Goal: Communication & Community: Answer question/provide support

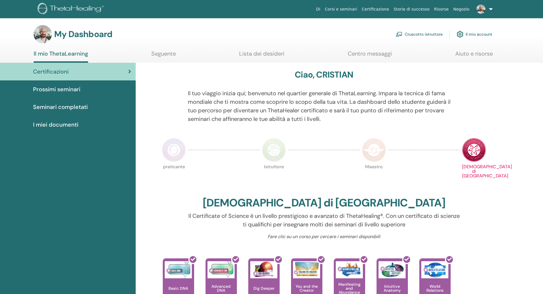
click at [406, 32] on link "Cruscotto istruttore" at bounding box center [419, 34] width 47 height 13
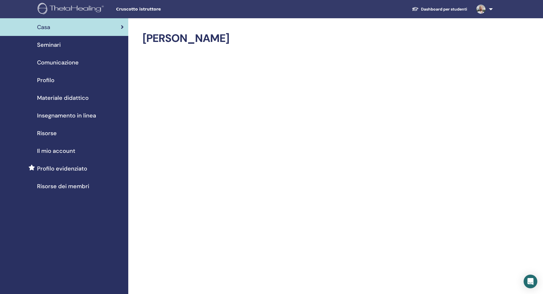
click at [49, 79] on span "Profilo" at bounding box center [45, 80] width 17 height 9
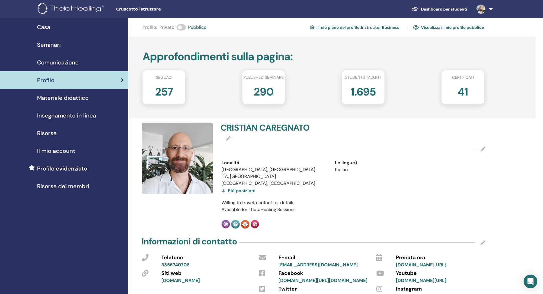
click at [163, 94] on h2 "257" at bounding box center [164, 91] width 18 height 16
click at [261, 127] on h4 "CRISTIAN CAREGNATO" at bounding box center [285, 128] width 129 height 10
click at [237, 190] on div "Più posizioni" at bounding box center [239, 191] width 34 height 8
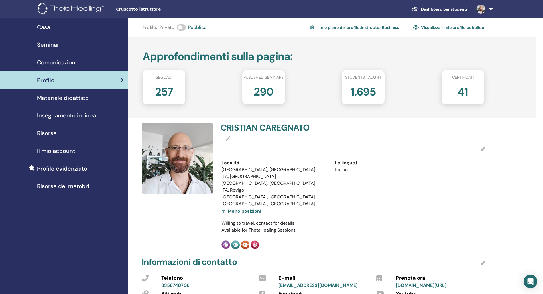
click at [42, 43] on span "Seminari" at bounding box center [49, 44] width 24 height 9
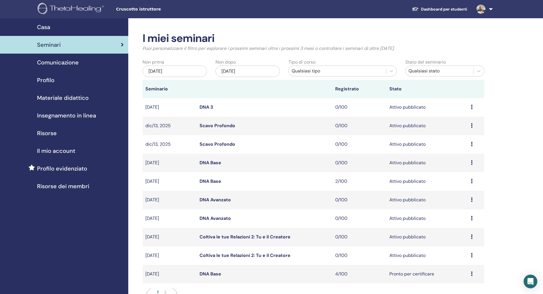
click at [48, 27] on span "Casa" at bounding box center [43, 27] width 13 height 9
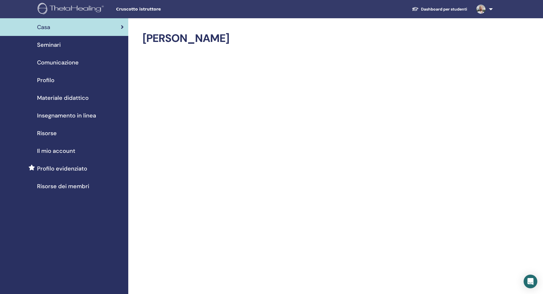
click at [58, 113] on span "Insegnamento in linea" at bounding box center [66, 115] width 59 height 9
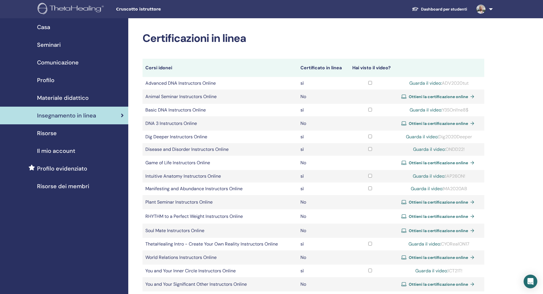
click at [40, 133] on span "Risorse" at bounding box center [47, 133] width 20 height 9
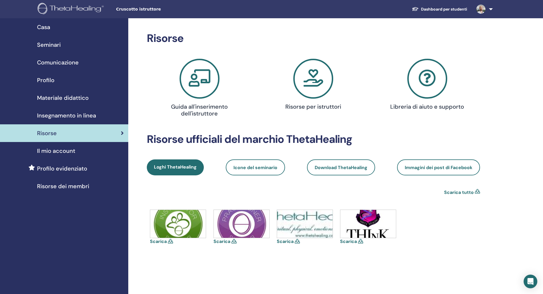
click at [58, 152] on span "Il mio account" at bounding box center [56, 151] width 38 height 9
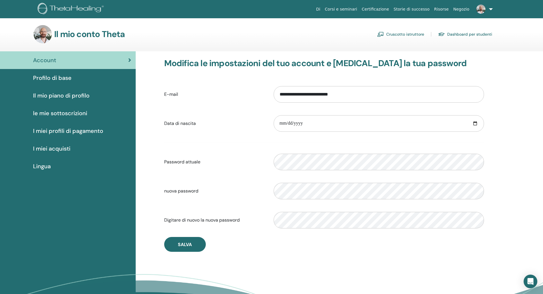
click at [56, 57] on span "Account" at bounding box center [44, 60] width 23 height 9
click at [395, 33] on link "Cruscotto istruttore" at bounding box center [400, 34] width 47 height 9
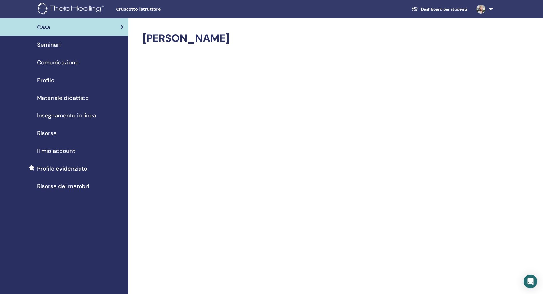
click at [63, 46] on div "Seminari" at bounding box center [64, 44] width 119 height 9
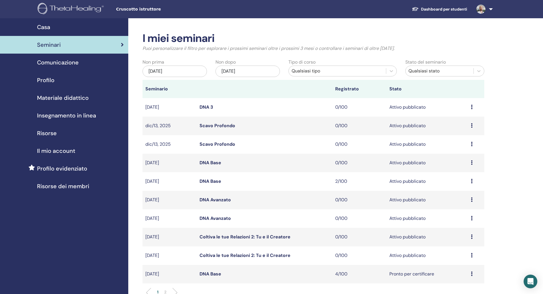
click at [48, 63] on span "Comunicazione" at bounding box center [58, 62] width 42 height 9
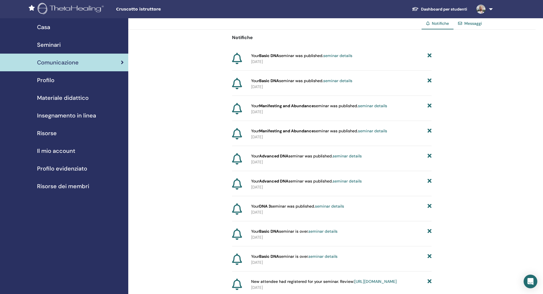
click at [56, 98] on span "Materiale didattico" at bounding box center [63, 98] width 52 height 9
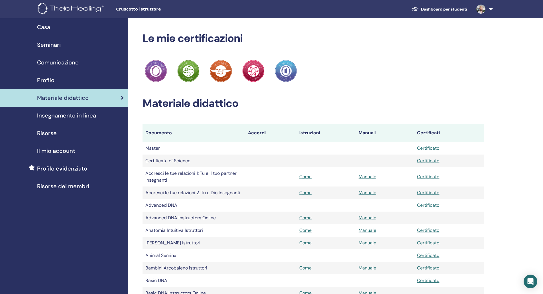
click at [62, 120] on link "Insegnamento in linea" at bounding box center [64, 116] width 128 height 18
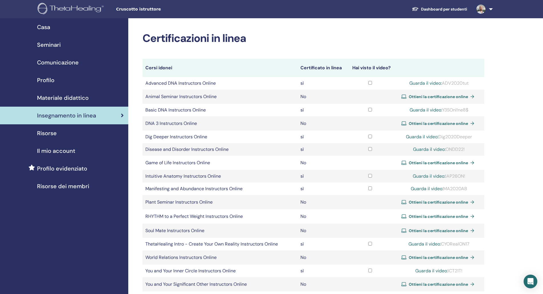
click at [54, 134] on span "Risorse" at bounding box center [47, 133] width 20 height 9
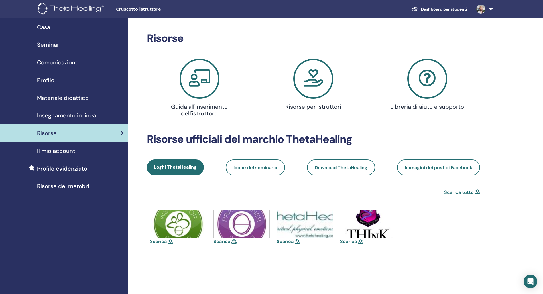
click at [492, 7] on link at bounding box center [483, 9] width 23 height 18
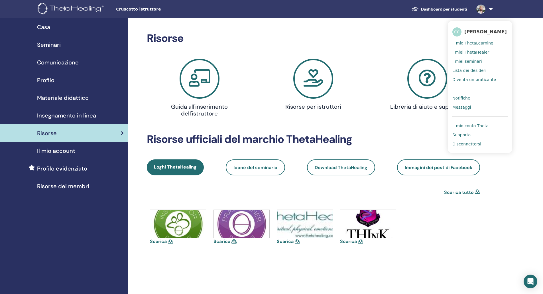
click at [480, 52] on link "I miei ThetaHealer" at bounding box center [480, 52] width 55 height 9
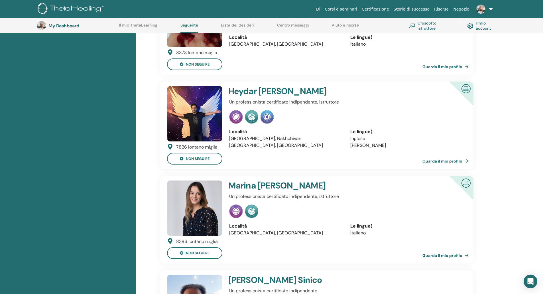
scroll to position [871, 0]
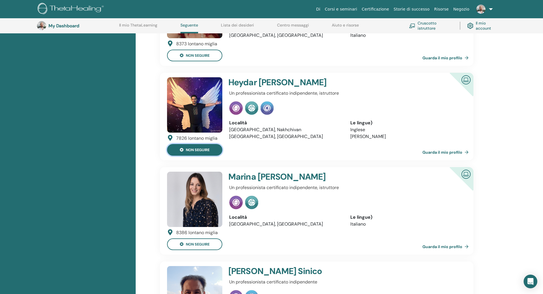
click at [178, 154] on button "non seguire" at bounding box center [194, 150] width 55 height 12
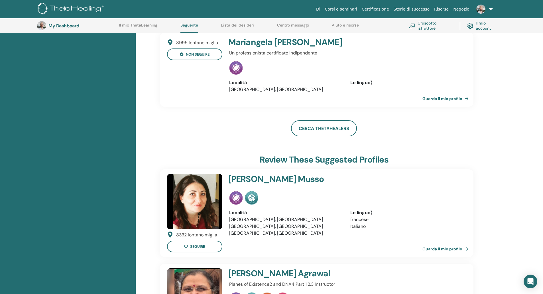
scroll to position [2040, 0]
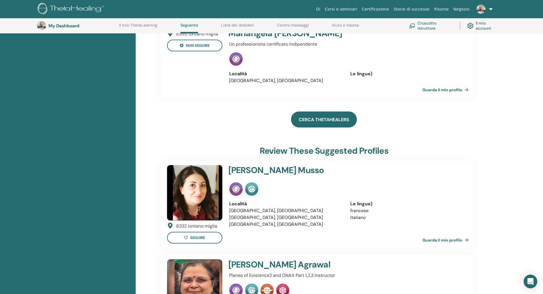
click at [322, 112] on link "Cerca ThetaHealers" at bounding box center [324, 120] width 66 height 16
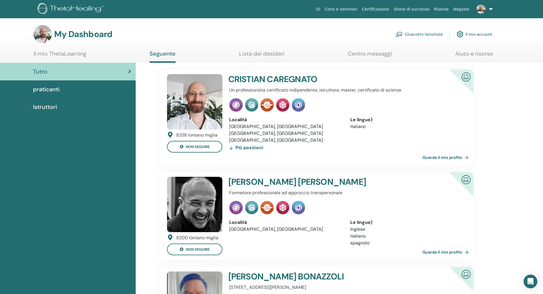
click at [259, 51] on link "Lista dei desideri" at bounding box center [261, 55] width 45 height 11
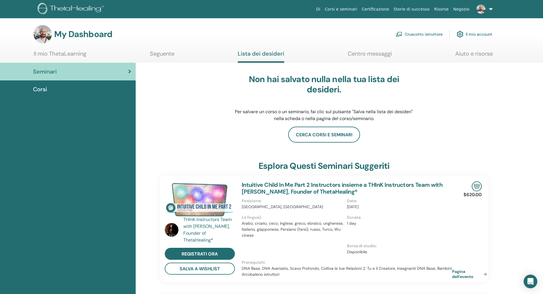
click at [350, 54] on link "Centro messaggi" at bounding box center [370, 55] width 44 height 11
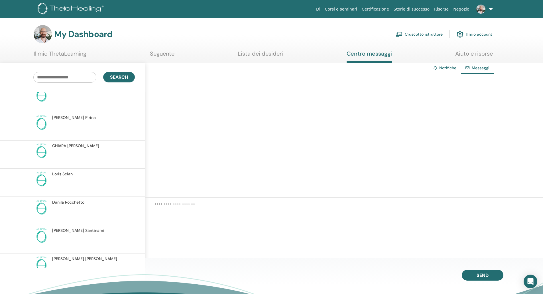
scroll to position [542, 0]
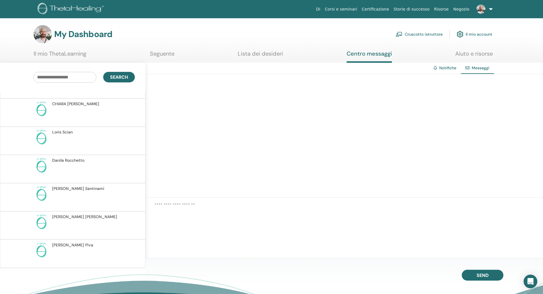
click at [70, 75] on input "text" at bounding box center [64, 77] width 63 height 11
type input "****"
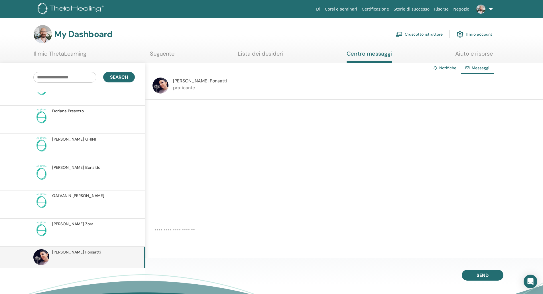
scroll to position [812, 0]
click at [178, 81] on span "[PERSON_NAME]" at bounding box center [200, 81] width 54 height 6
click at [177, 92] on div "[PERSON_NAME] praticante" at bounding box center [200, 87] width 54 height 18
click at [167, 87] on img at bounding box center [161, 86] width 16 height 16
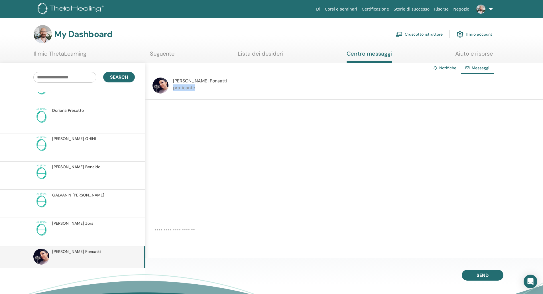
drag, startPoint x: 167, startPoint y: 87, endPoint x: 163, endPoint y: 86, distance: 4.0
click at [166, 87] on img at bounding box center [161, 86] width 16 height 16
click at [163, 86] on img at bounding box center [161, 86] width 16 height 16
click at [183, 79] on span "[PERSON_NAME]" at bounding box center [200, 81] width 54 height 6
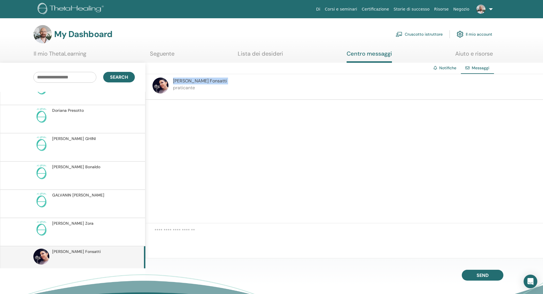
drag, startPoint x: 183, startPoint y: 79, endPoint x: 188, endPoint y: 79, distance: 4.9
click at [183, 79] on span "[PERSON_NAME]" at bounding box center [200, 81] width 54 height 6
click at [199, 81] on span "[PERSON_NAME]" at bounding box center [200, 81] width 54 height 6
click at [450, 65] on div "Notifiche" at bounding box center [445, 68] width 32 height 11
